Goal: Information Seeking & Learning: Learn about a topic

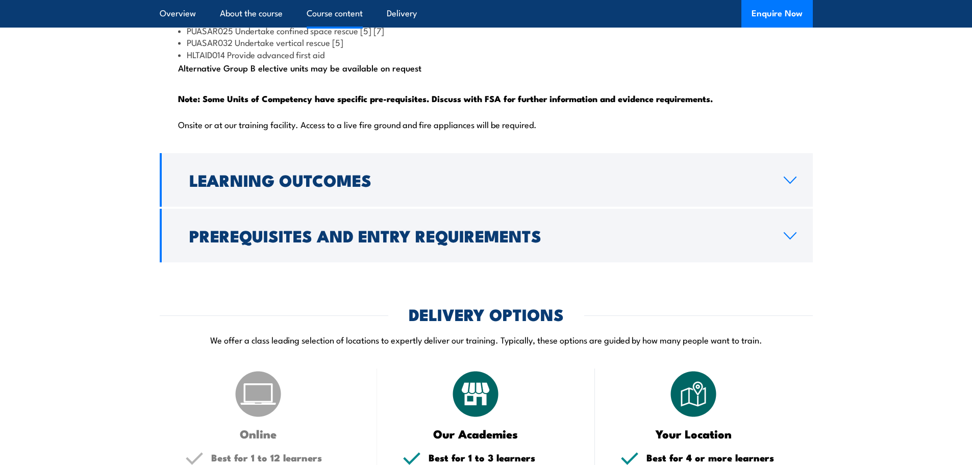
scroll to position [1225, 0]
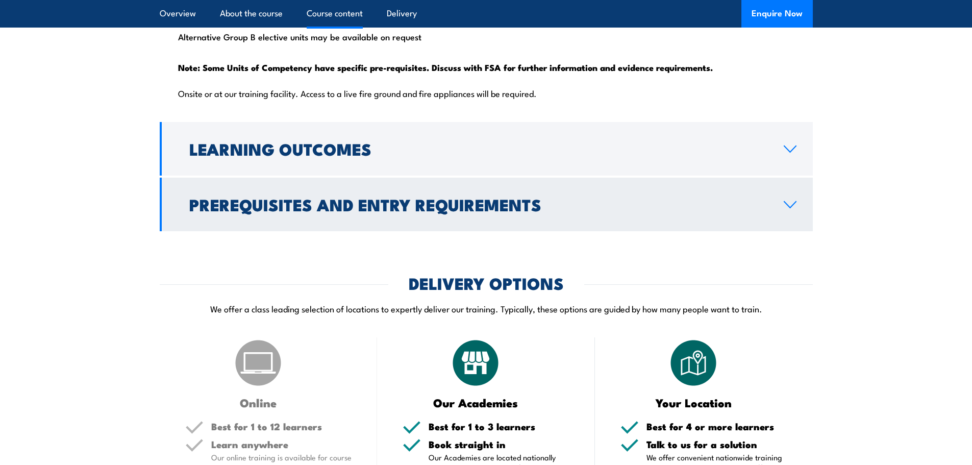
click at [794, 208] on icon at bounding box center [790, 205] width 12 height 6
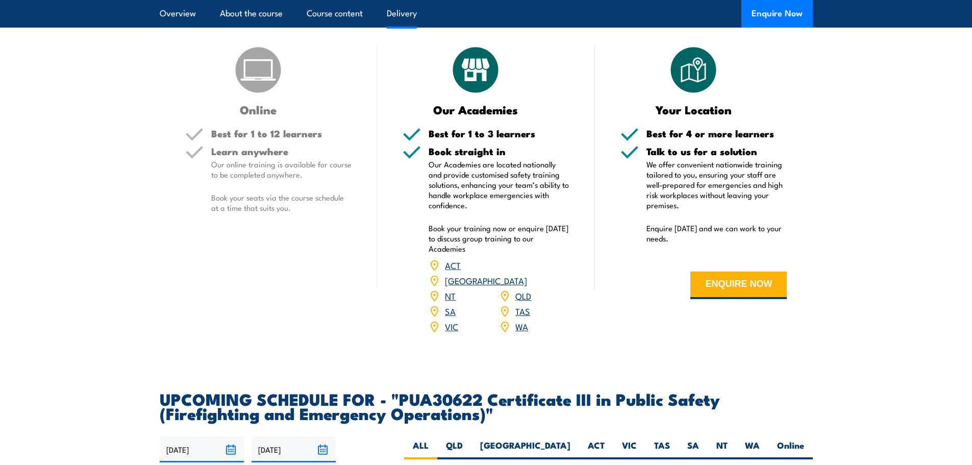
scroll to position [1427, 0]
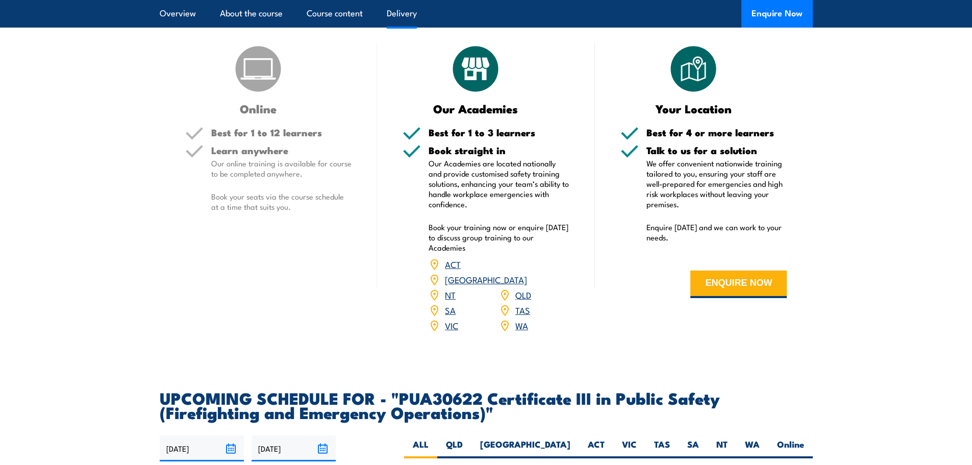
click at [522, 331] on link "WA" at bounding box center [522, 325] width 13 height 12
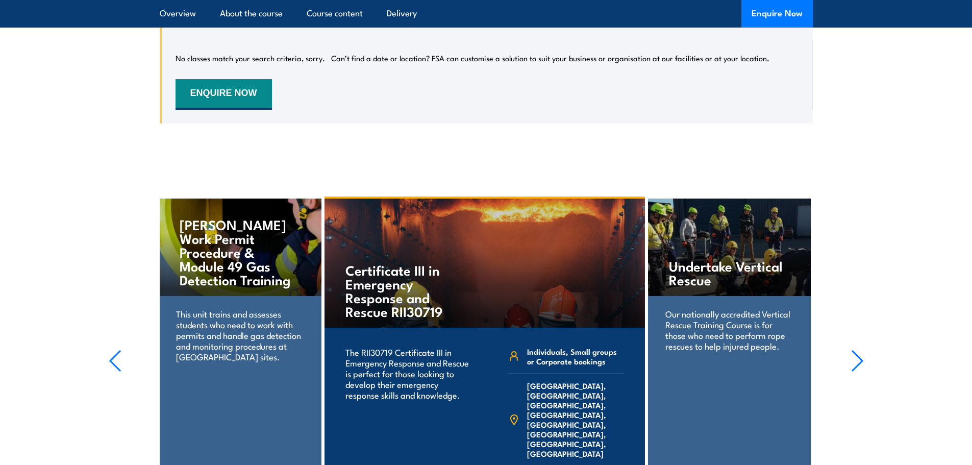
scroll to position [2122, 0]
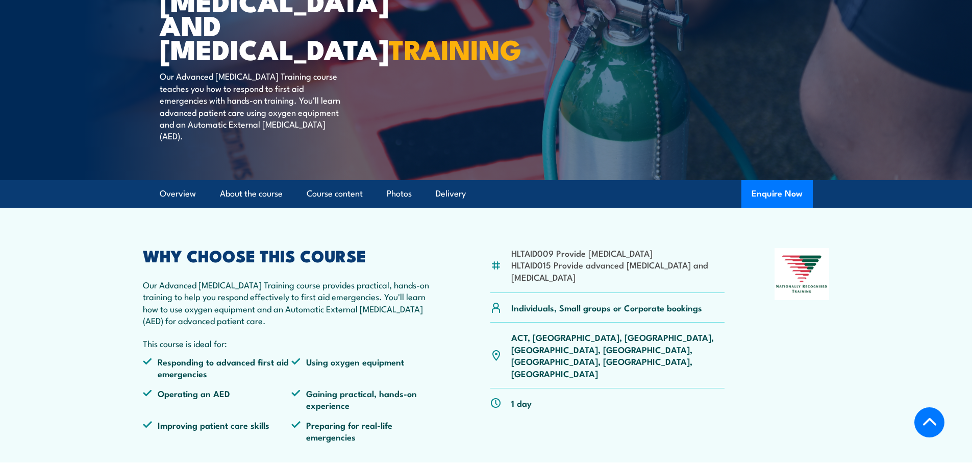
scroll to position [153, 0]
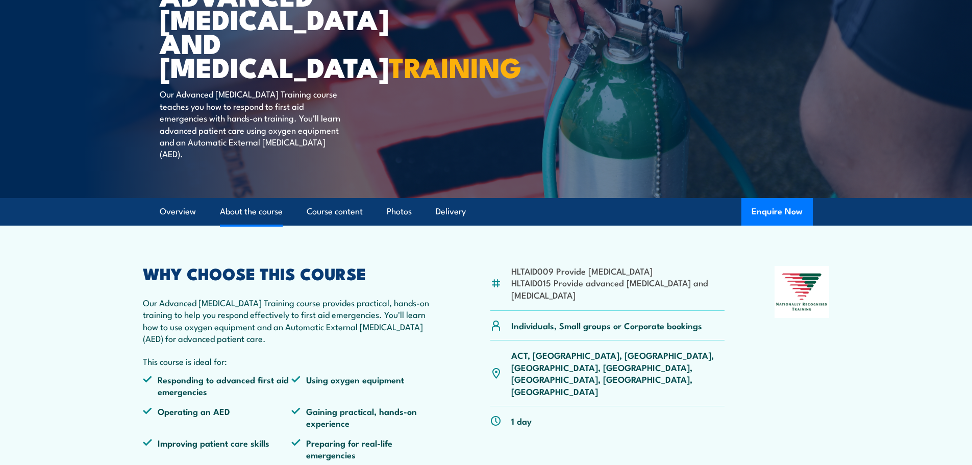
click at [269, 223] on link "About the course" at bounding box center [251, 211] width 63 height 27
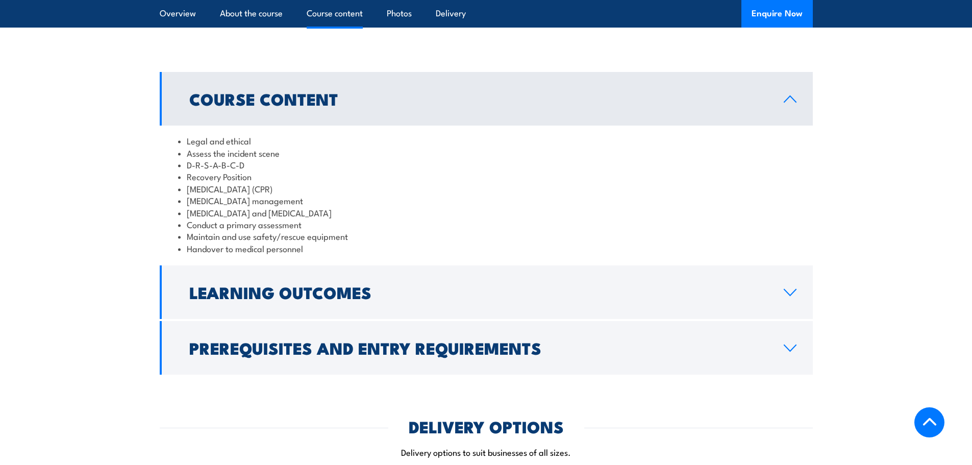
scroll to position [870, 0]
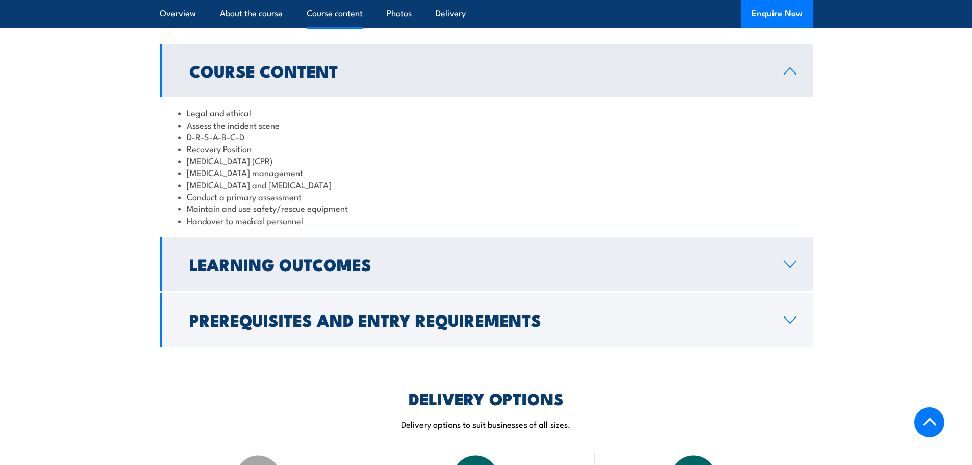
click at [801, 285] on link "Learning Outcomes" at bounding box center [486, 264] width 653 height 54
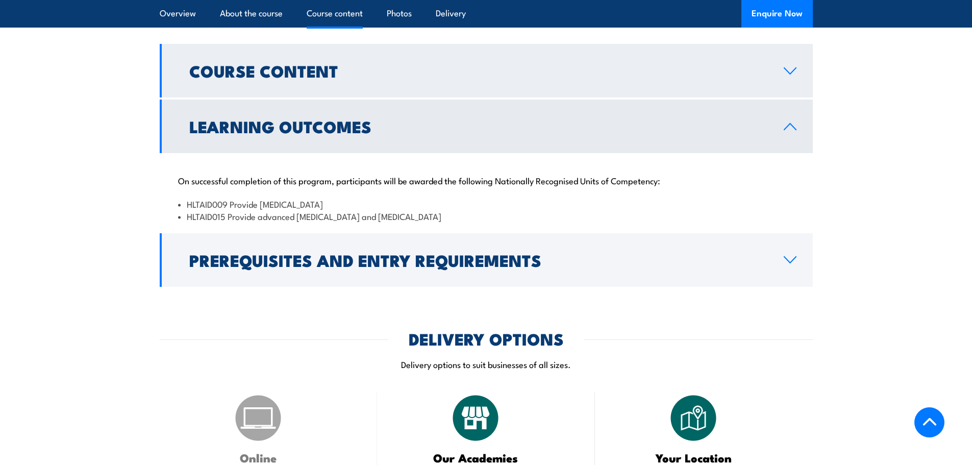
click at [789, 87] on link "Course Content" at bounding box center [486, 71] width 653 height 54
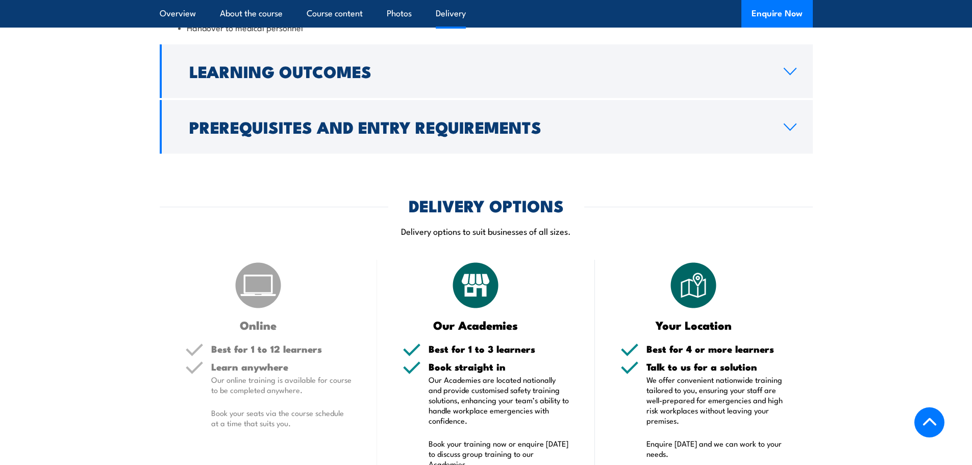
scroll to position [1228, 0]
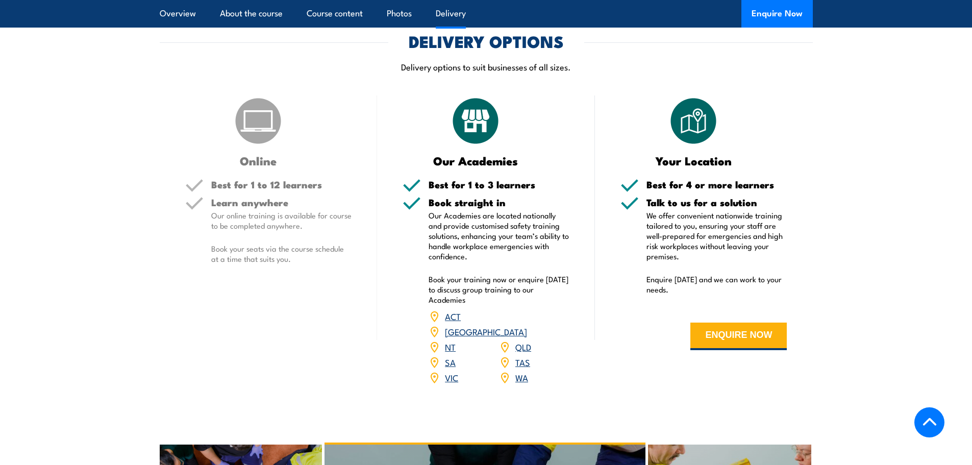
click at [522, 383] on link "WA" at bounding box center [522, 377] width 13 height 12
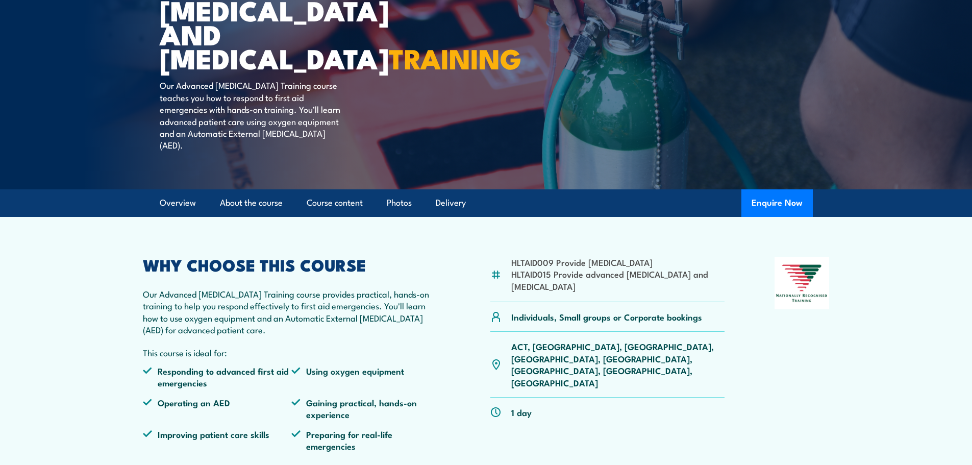
scroll to position [51, 0]
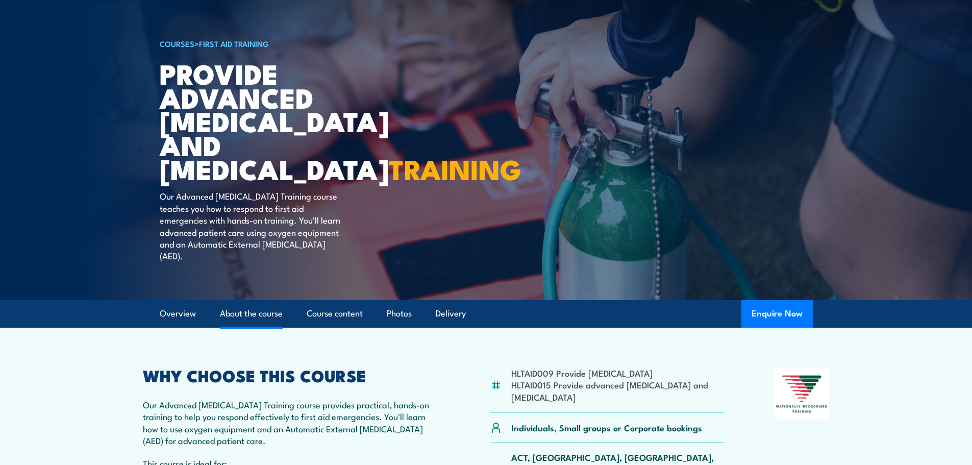
click at [271, 324] on link "About the course" at bounding box center [251, 313] width 63 height 27
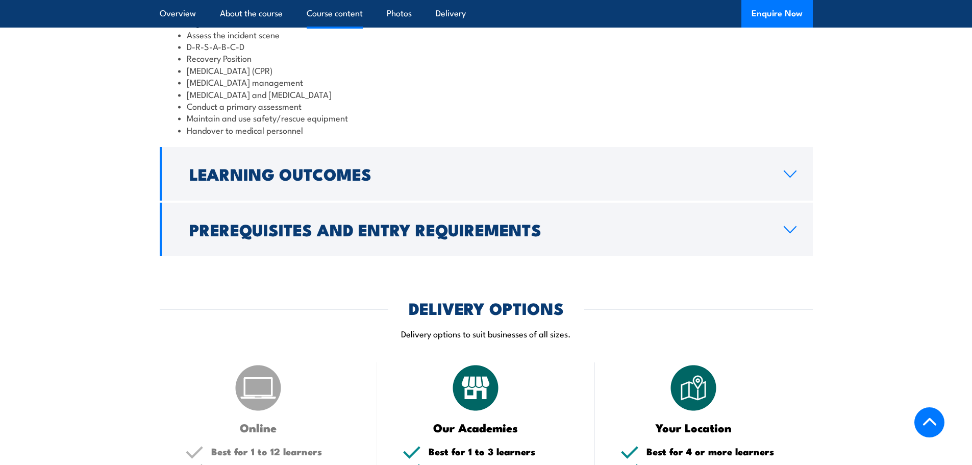
scroll to position [984, 0]
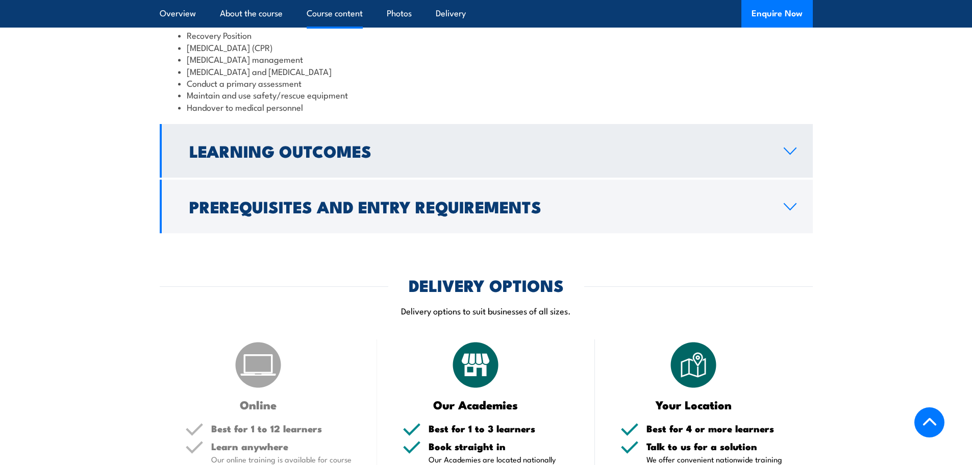
click at [796, 155] on icon at bounding box center [790, 151] width 14 height 8
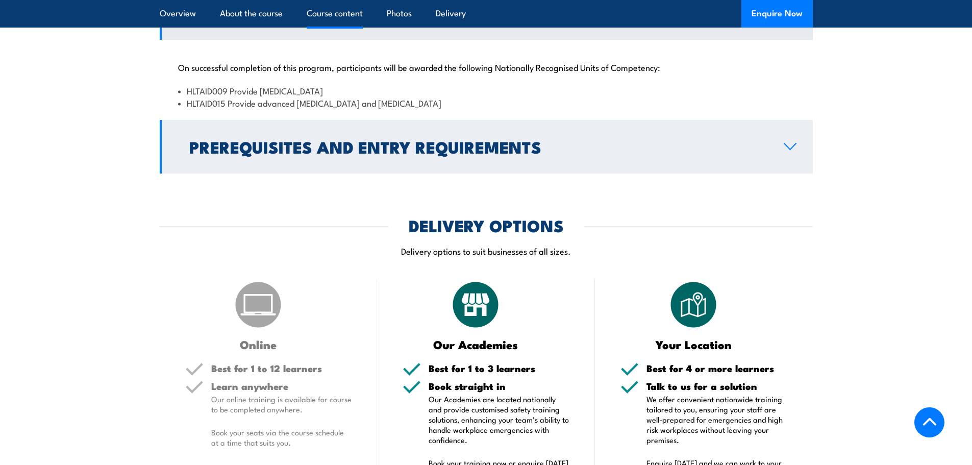
click at [789, 151] on icon at bounding box center [790, 146] width 14 height 8
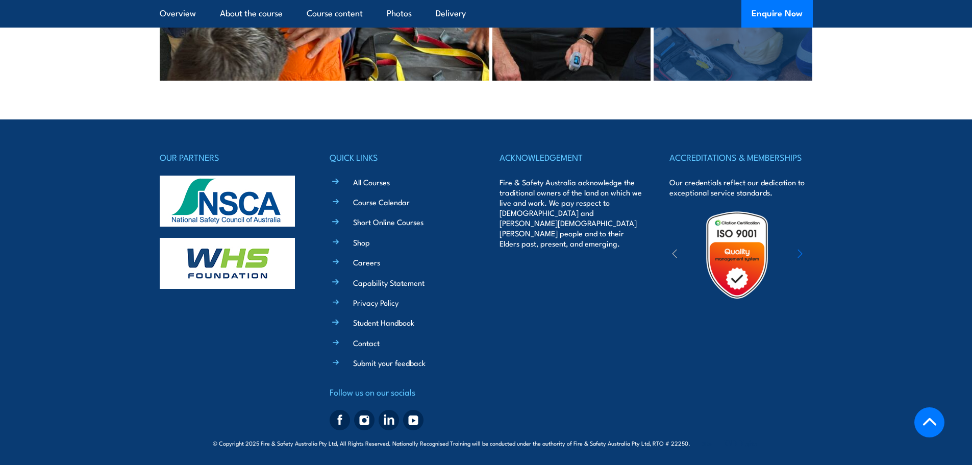
scroll to position [2347, 0]
